Goal: Information Seeking & Learning: Learn about a topic

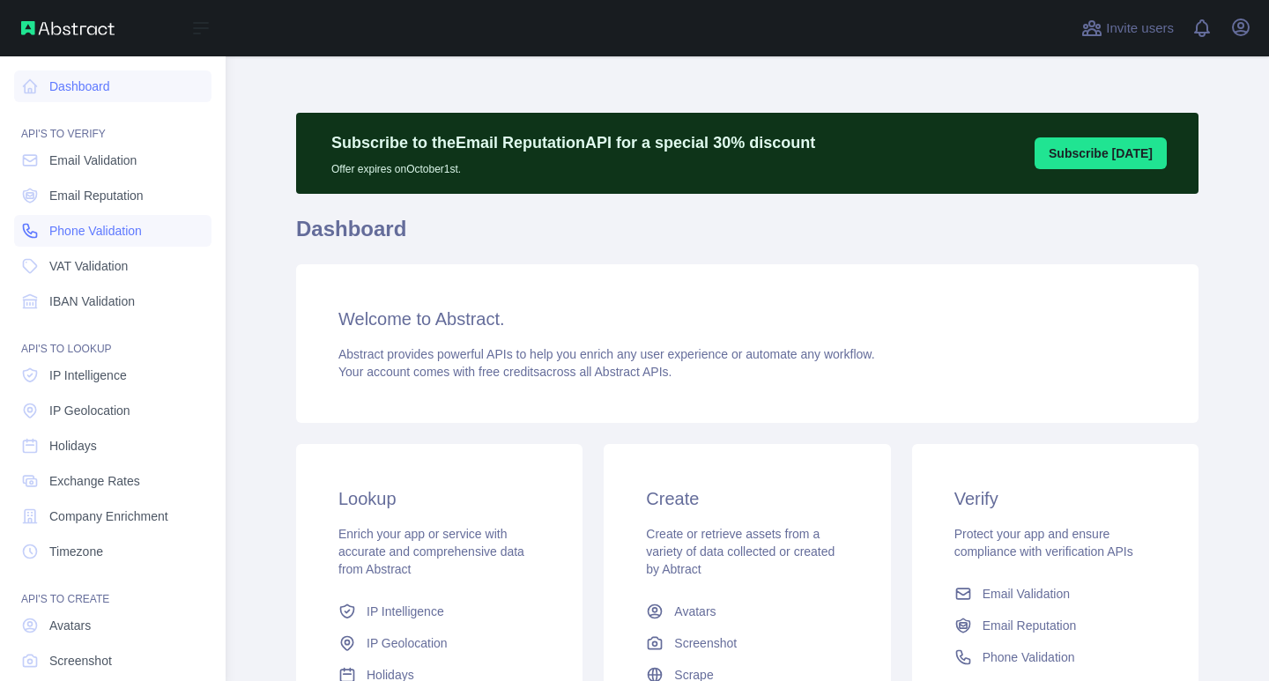
click at [81, 232] on span "Phone Validation" at bounding box center [95, 231] width 93 height 18
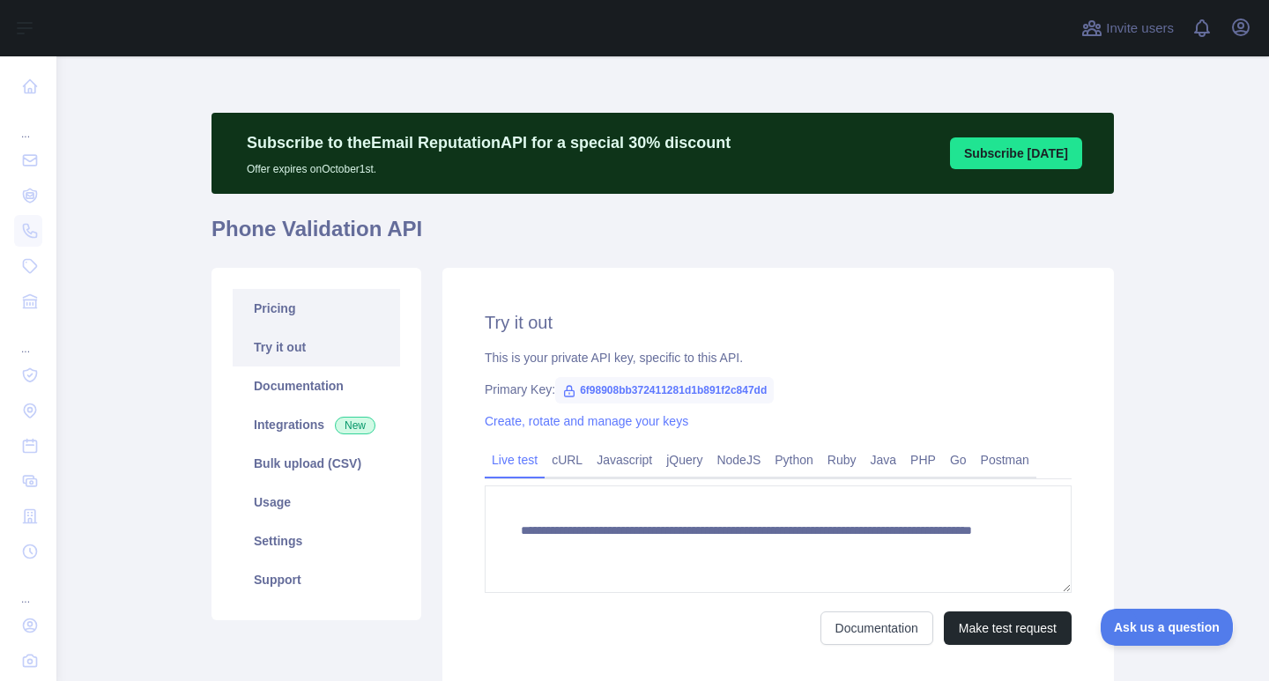
click at [322, 316] on link "Pricing" at bounding box center [316, 308] width 167 height 39
